Goal: Navigation & Orientation: Find specific page/section

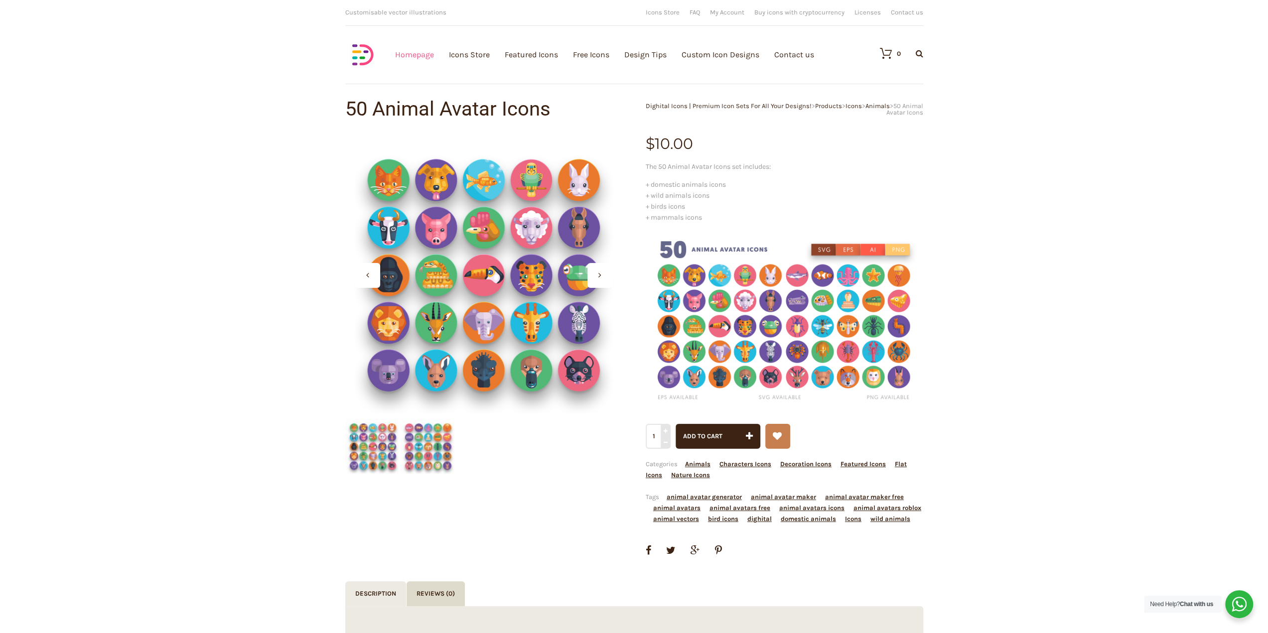
click at [410, 53] on link "Homepage" at bounding box center [414, 54] width 39 height 109
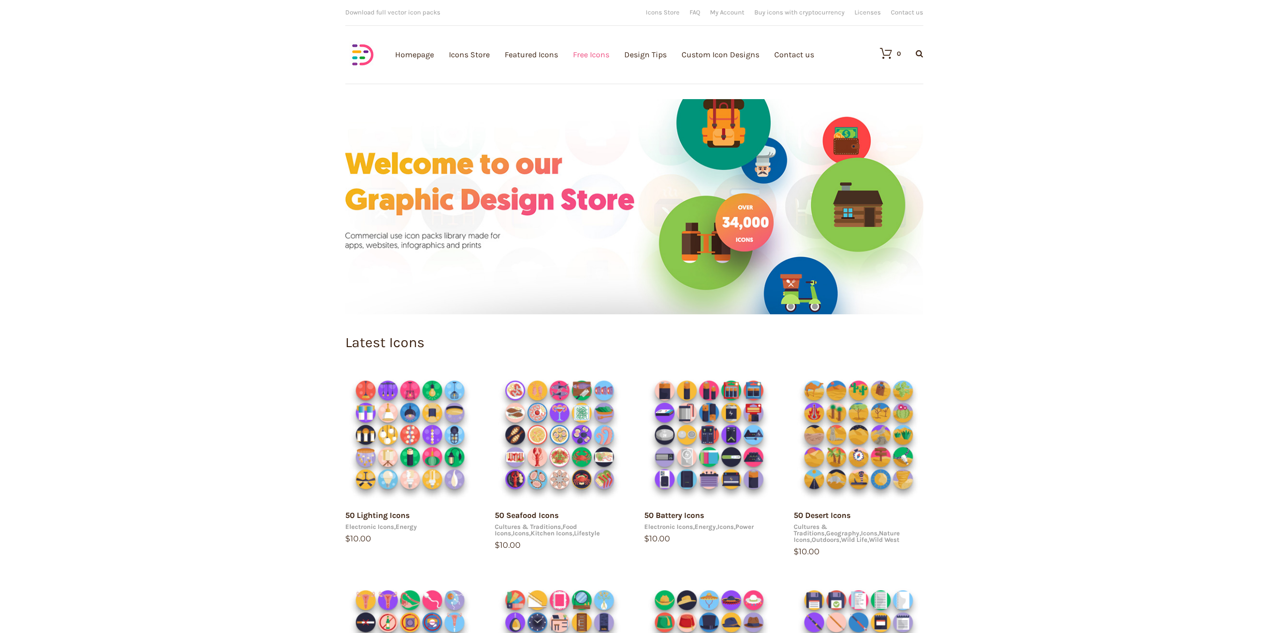
click at [589, 53] on link "Free Icons" at bounding box center [591, 54] width 36 height 109
